Goal: Check status: Check status

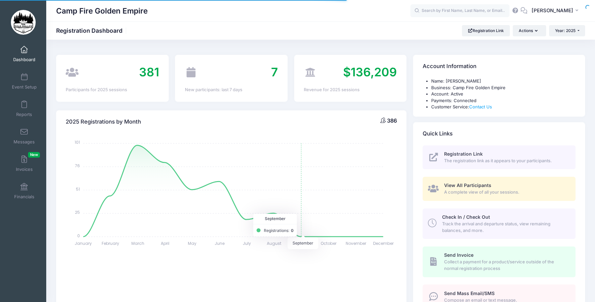
select select
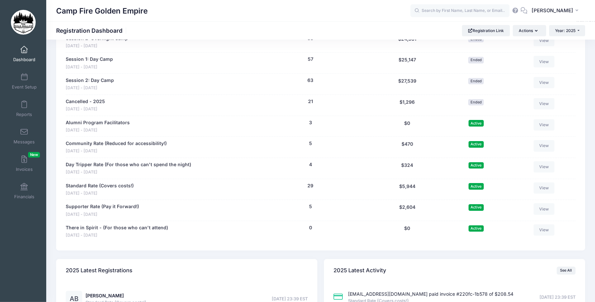
scroll to position [598, 0]
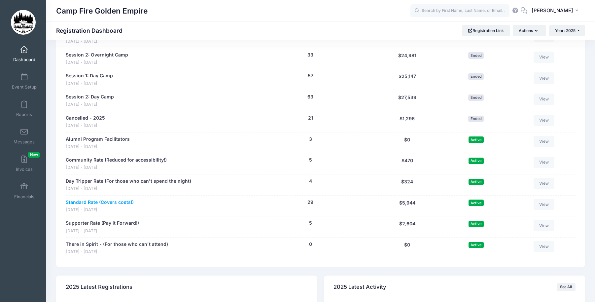
click at [84, 202] on link "Standard Rate (Covers costs!)" at bounding box center [100, 202] width 68 height 7
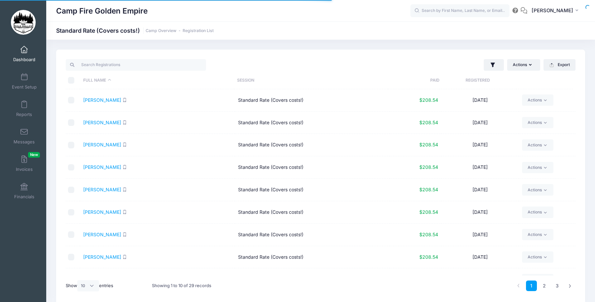
select select "10"
click at [92, 144] on link "Bieber, Cyd" at bounding box center [102, 145] width 38 height 6
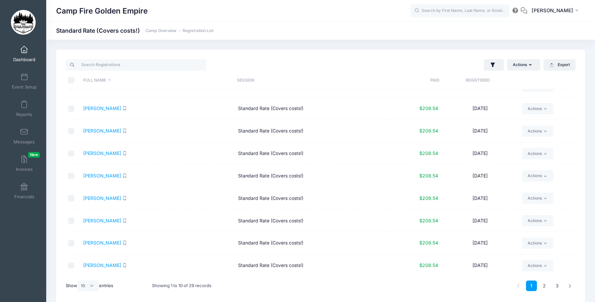
scroll to position [37, 0]
click at [543, 284] on link "2" at bounding box center [544, 285] width 11 height 11
click at [557, 284] on link "3" at bounding box center [557, 285] width 11 height 11
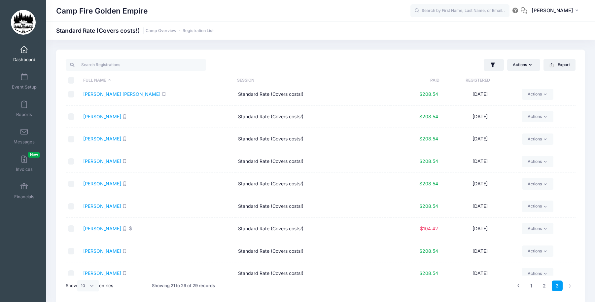
scroll to position [0, 0]
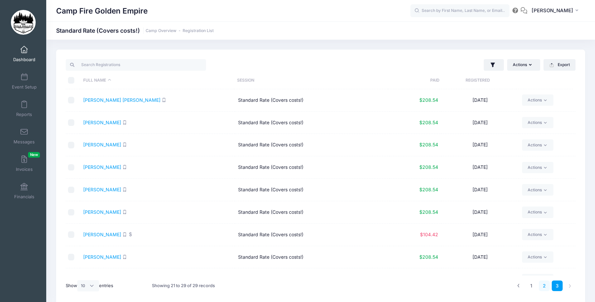
click at [543, 284] on link "2" at bounding box center [544, 285] width 11 height 11
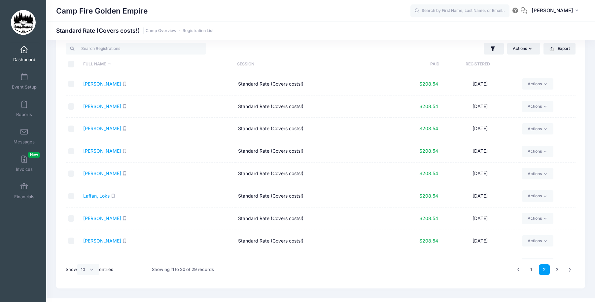
scroll to position [28, 0]
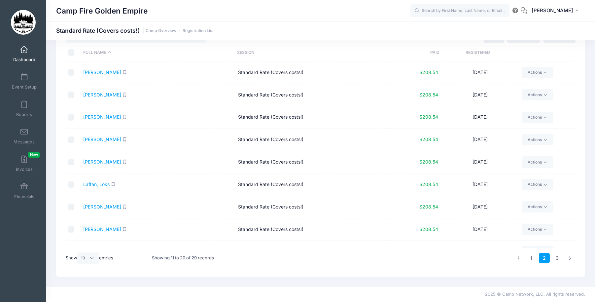
drag, startPoint x: 573, startPoint y: 187, endPoint x: 573, endPoint y: 213, distance: 25.4
click at [573, 213] on tbody "Gianna, Leasa Standard Rate (Covers costs!) $208.54 04/26/2025 Actions Email SM…" at bounding box center [321, 173] width 510 height 224
click at [530, 255] on link "1" at bounding box center [531, 258] width 11 height 11
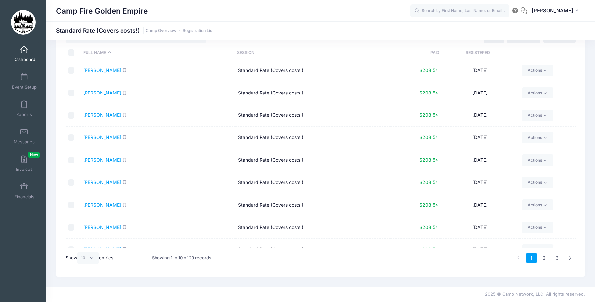
scroll to position [0, 0]
